Goal: Participate in discussion

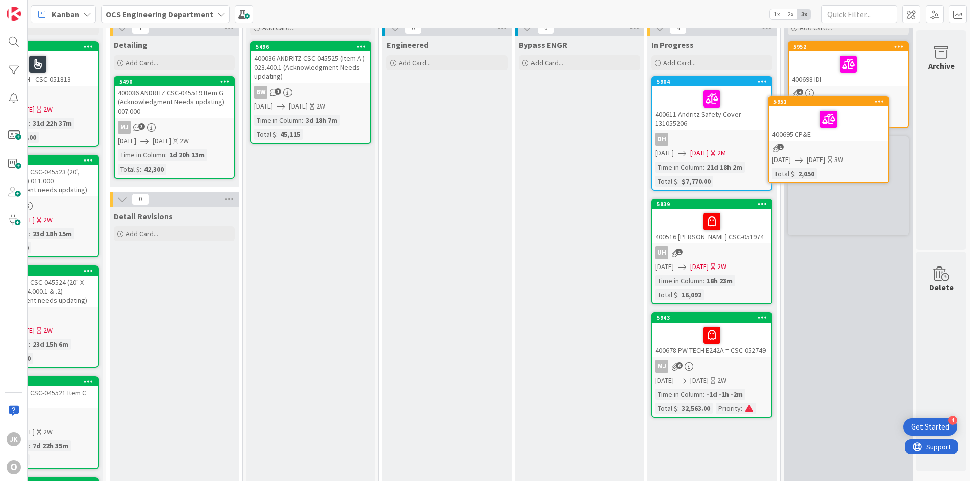
scroll to position [32, 876]
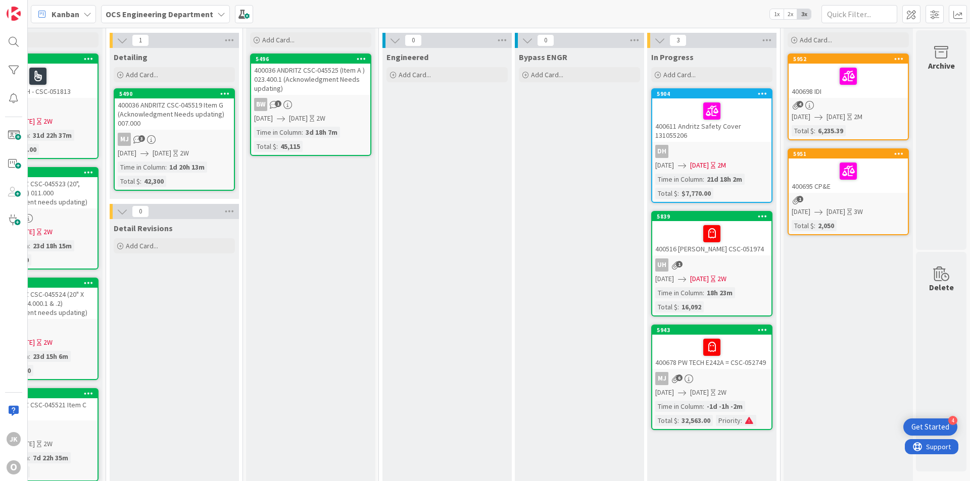
click at [867, 172] on div at bounding box center [847, 171] width 113 height 21
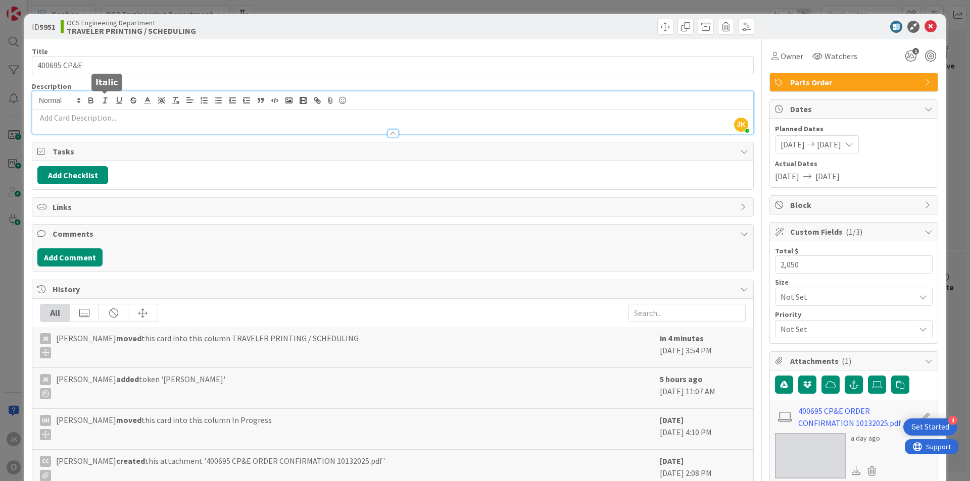
click at [109, 105] on div "[PERSON_NAME] just joined" at bounding box center [392, 112] width 721 height 42
click at [77, 260] on button "Add Comment" at bounding box center [69, 257] width 65 height 18
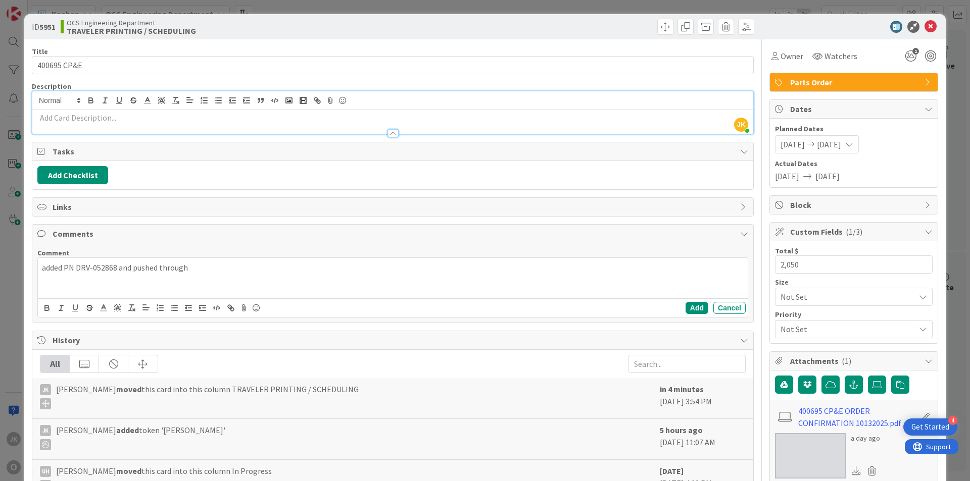
click at [116, 267] on p "added PN DRV-052868 and pushed through" at bounding box center [393, 268] width 702 height 12
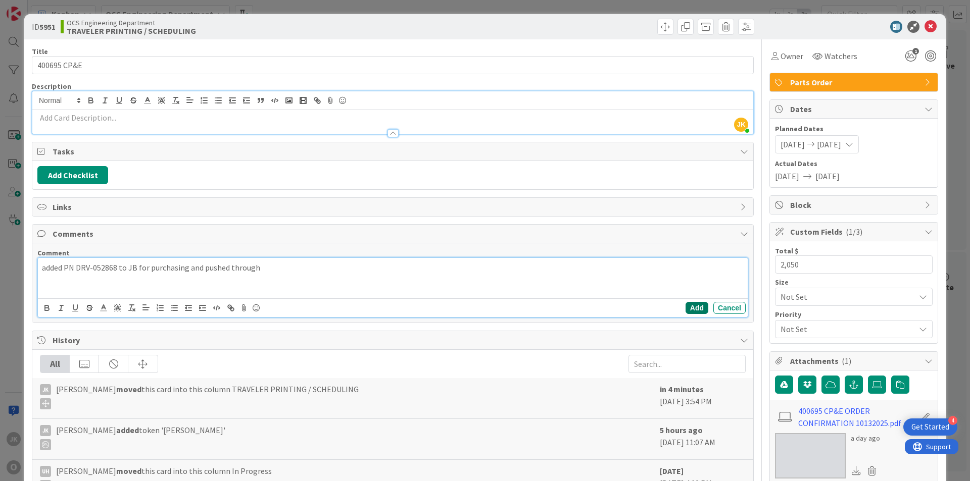
click at [687, 307] on button "Add" at bounding box center [696, 308] width 23 height 12
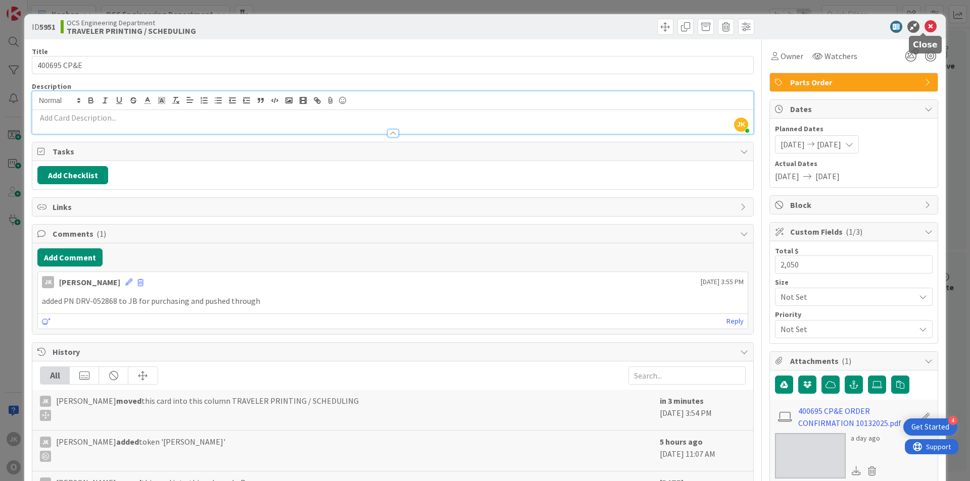
click at [924, 27] on icon at bounding box center [930, 27] width 12 height 12
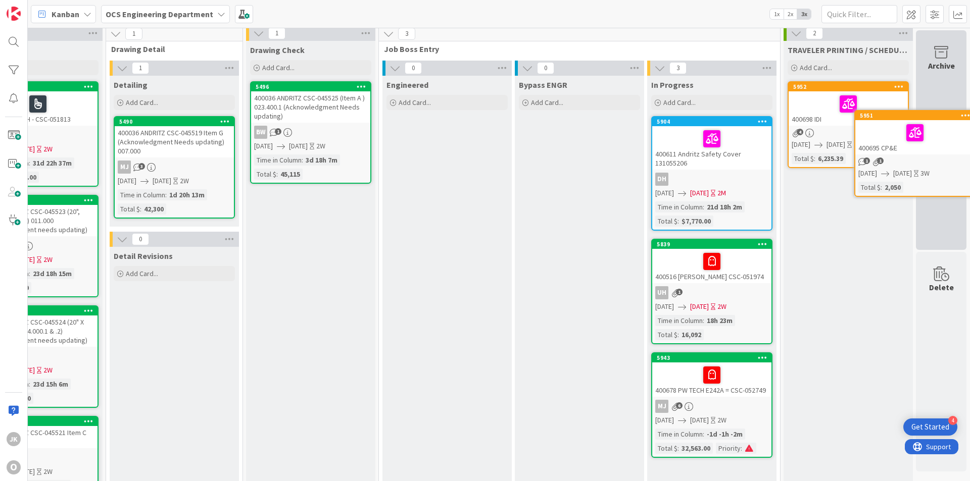
scroll to position [0, 876]
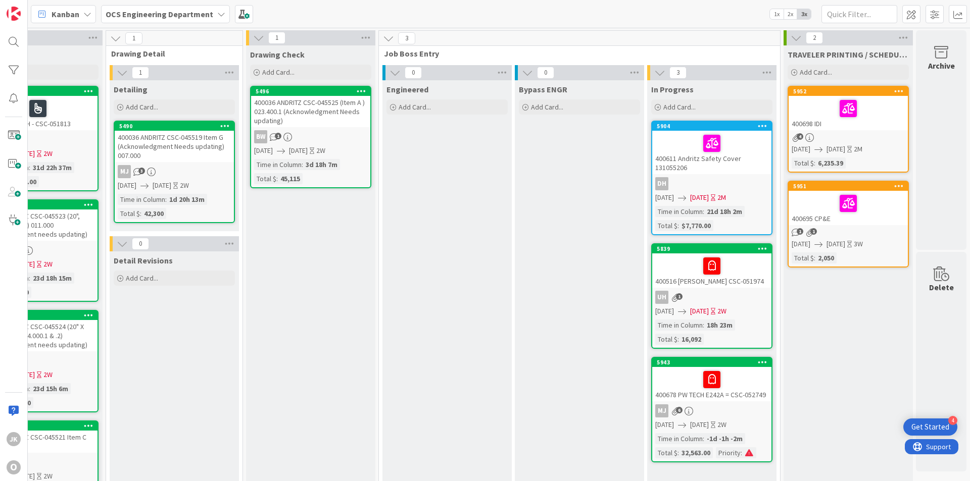
click at [866, 204] on div at bounding box center [847, 203] width 113 height 21
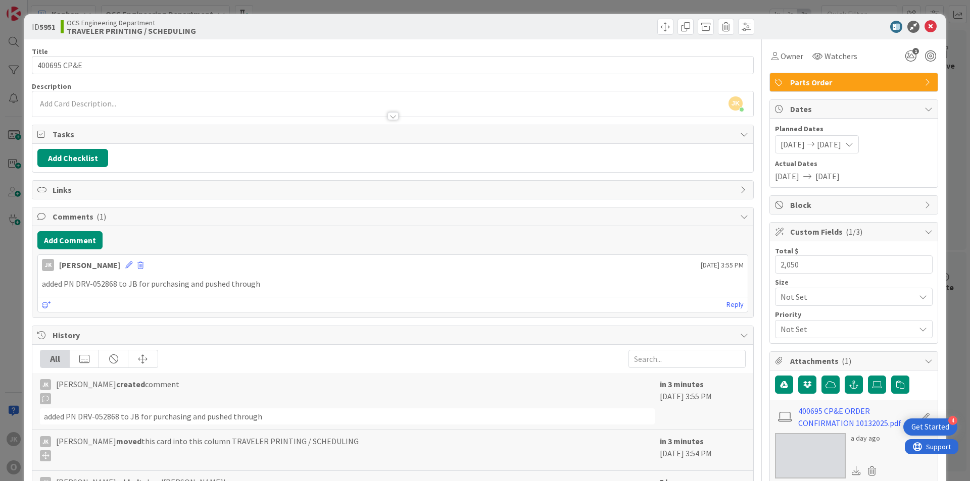
click at [846, 80] on span "Parts Order" at bounding box center [854, 82] width 129 height 12
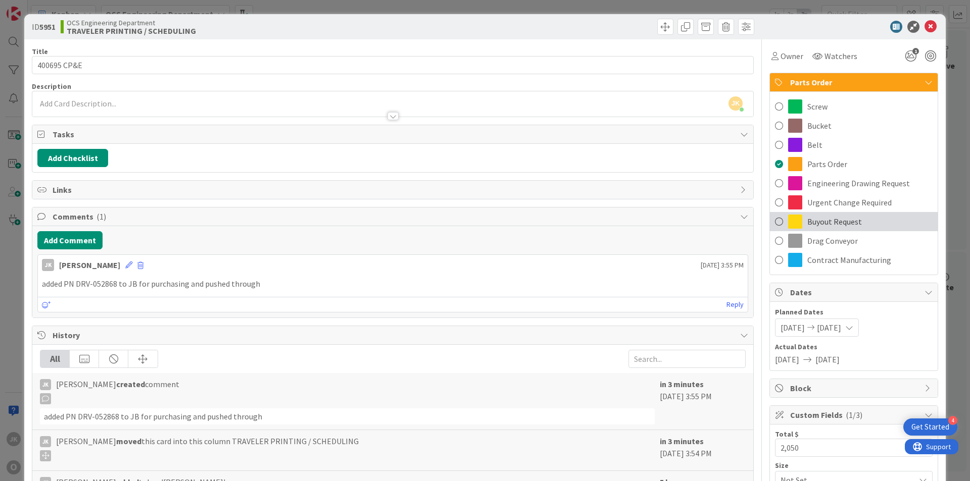
click at [788, 220] on span at bounding box center [795, 222] width 14 height 14
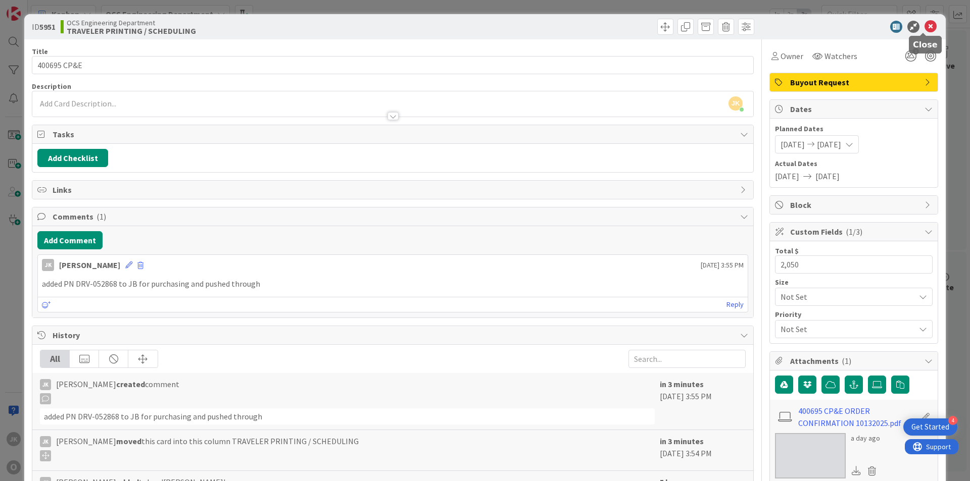
click at [926, 27] on icon at bounding box center [930, 27] width 12 height 12
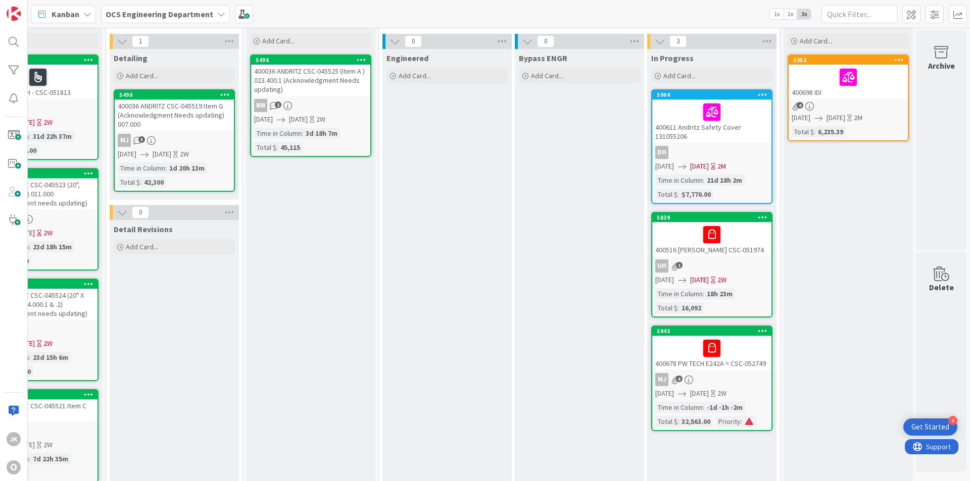
scroll to position [0, 876]
